Goal: Task Accomplishment & Management: Manage account settings

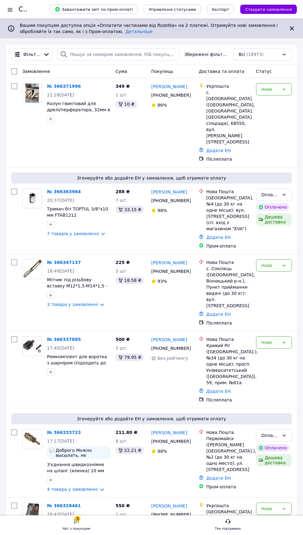
click at [14, 86] on input "checkbox" at bounding box center [14, 86] width 6 height 6
checkbox input "true"
click at [14, 192] on input "checkbox" at bounding box center [14, 192] width 6 height 6
checkbox input "true"
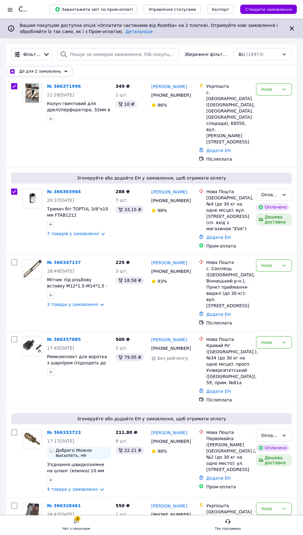
click at [14, 259] on input "checkbox" at bounding box center [14, 262] width 6 height 6
checkbox input "true"
click at [14, 336] on input "checkbox" at bounding box center [14, 339] width 6 height 6
checkbox input "true"
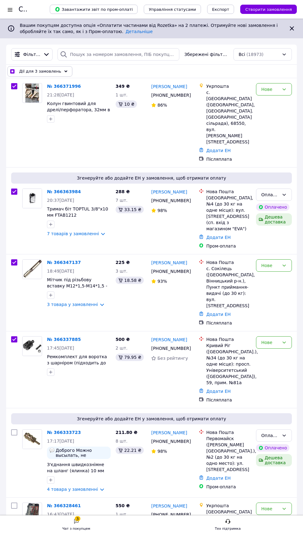
checkbox input "true"
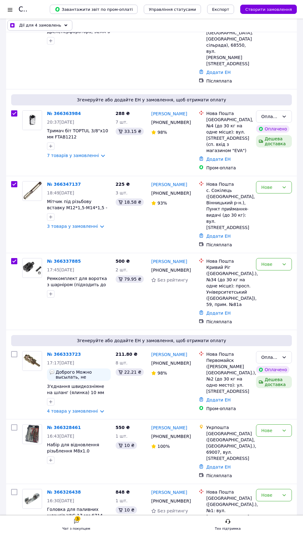
scroll to position [83, 0]
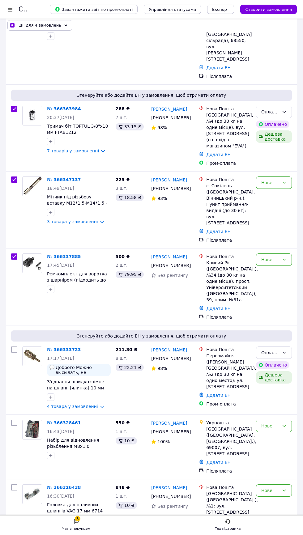
click at [11, 353] on input "checkbox" at bounding box center [14, 350] width 6 height 6
checkbox input "true"
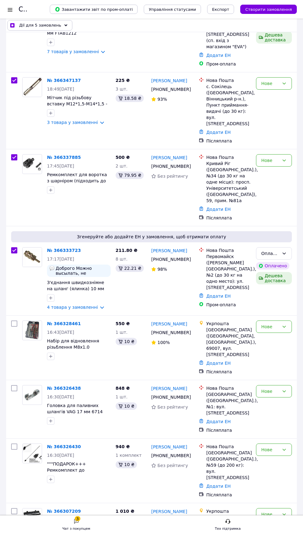
scroll to position [185, 0]
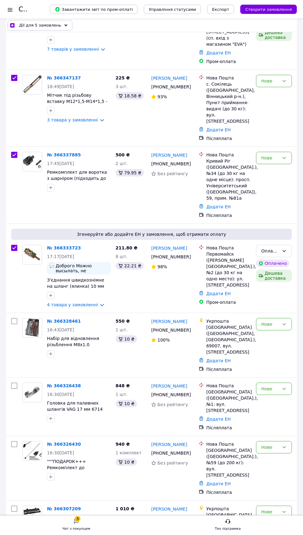
click at [11, 324] on input "checkbox" at bounding box center [14, 321] width 6 height 6
checkbox input "true"
click at [11, 389] on input "checkbox" at bounding box center [14, 386] width 6 height 6
checkbox input "true"
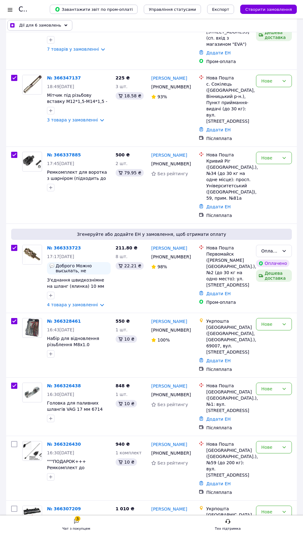
checkbox input "true"
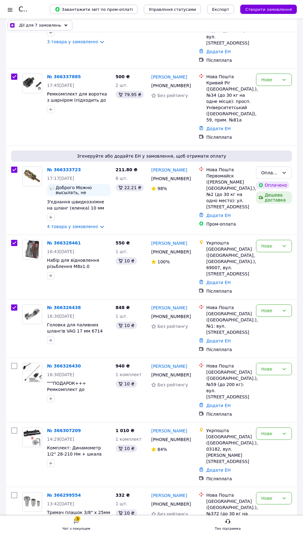
scroll to position [276, 0]
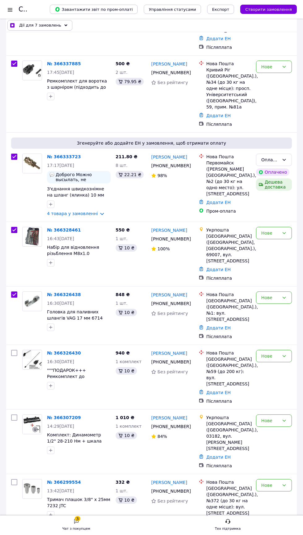
click at [14, 356] on input "checkbox" at bounding box center [14, 353] width 6 height 6
checkbox input "true"
click at [14, 420] on input "checkbox" at bounding box center [14, 418] width 6 height 6
checkbox input "true"
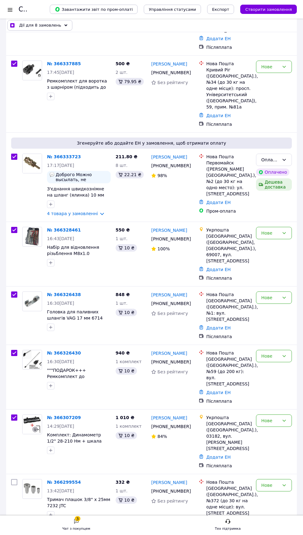
checkbox input "true"
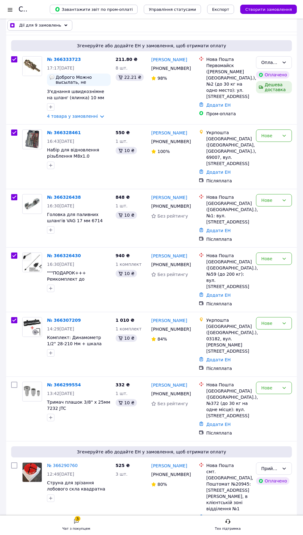
scroll to position [374, 0]
click at [13, 381] on input "checkbox" at bounding box center [14, 384] width 6 height 6
checkbox input "true"
click at [14, 465] on input "checkbox" at bounding box center [14, 465] width 6 height 6
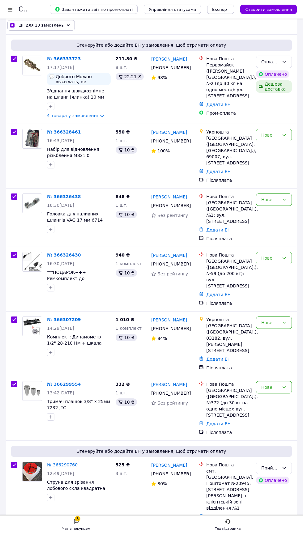
checkbox input "true"
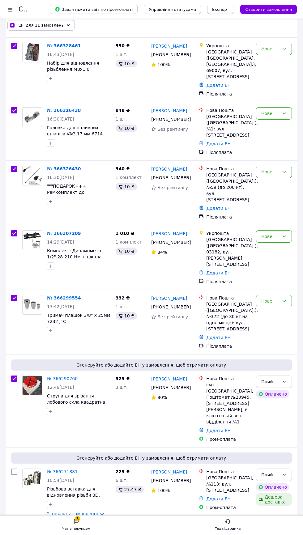
scroll to position [473, 0]
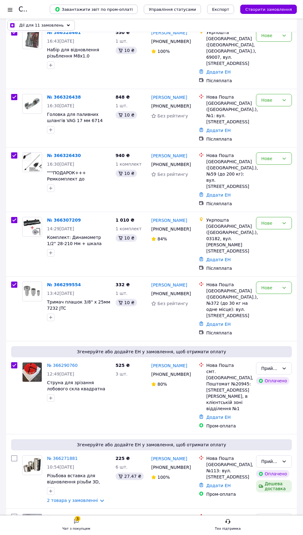
click at [14, 366] on input "checkbox" at bounding box center [14, 365] width 6 height 6
checkbox input "false"
checkbox input "true"
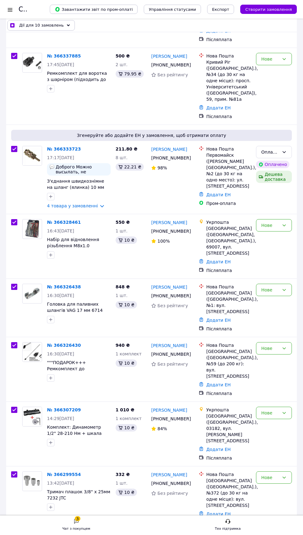
scroll to position [0, 0]
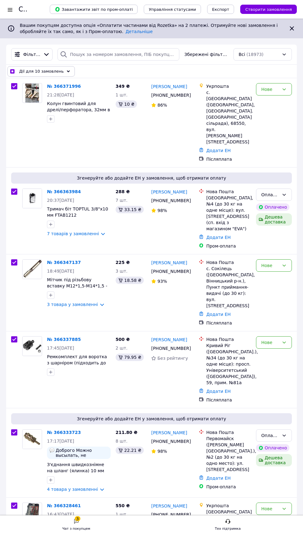
click at [59, 75] on div "Дії для 10 замовлень" at bounding box center [40, 71] width 67 height 11
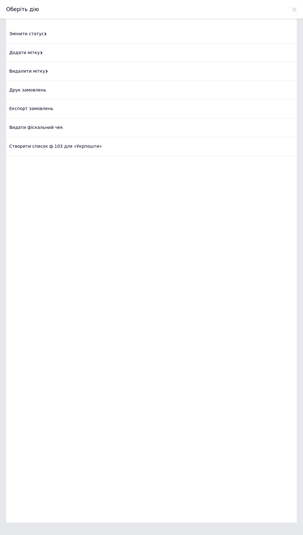
click at [112, 29] on div "Змінити статус" at bounding box center [151, 34] width 291 height 19
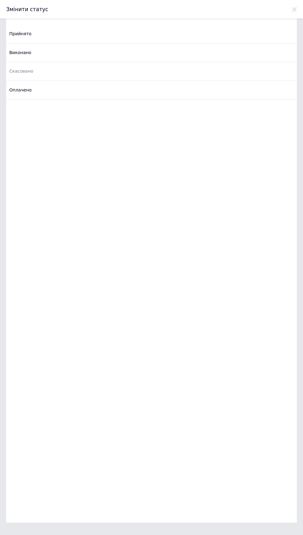
click at [160, 29] on div "Прийнято" at bounding box center [151, 34] width 291 height 19
checkbox input "false"
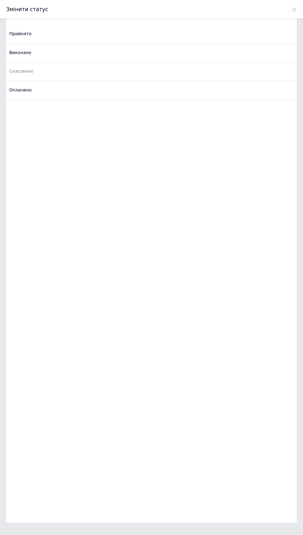
checkbox input "false"
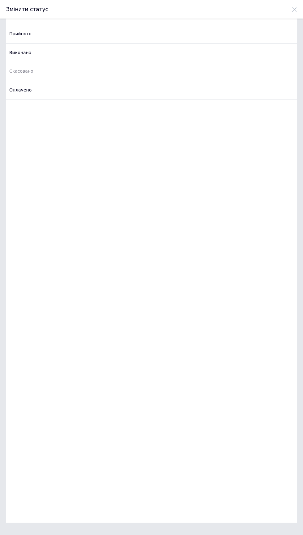
checkbox input "false"
